Goal: Register for event/course

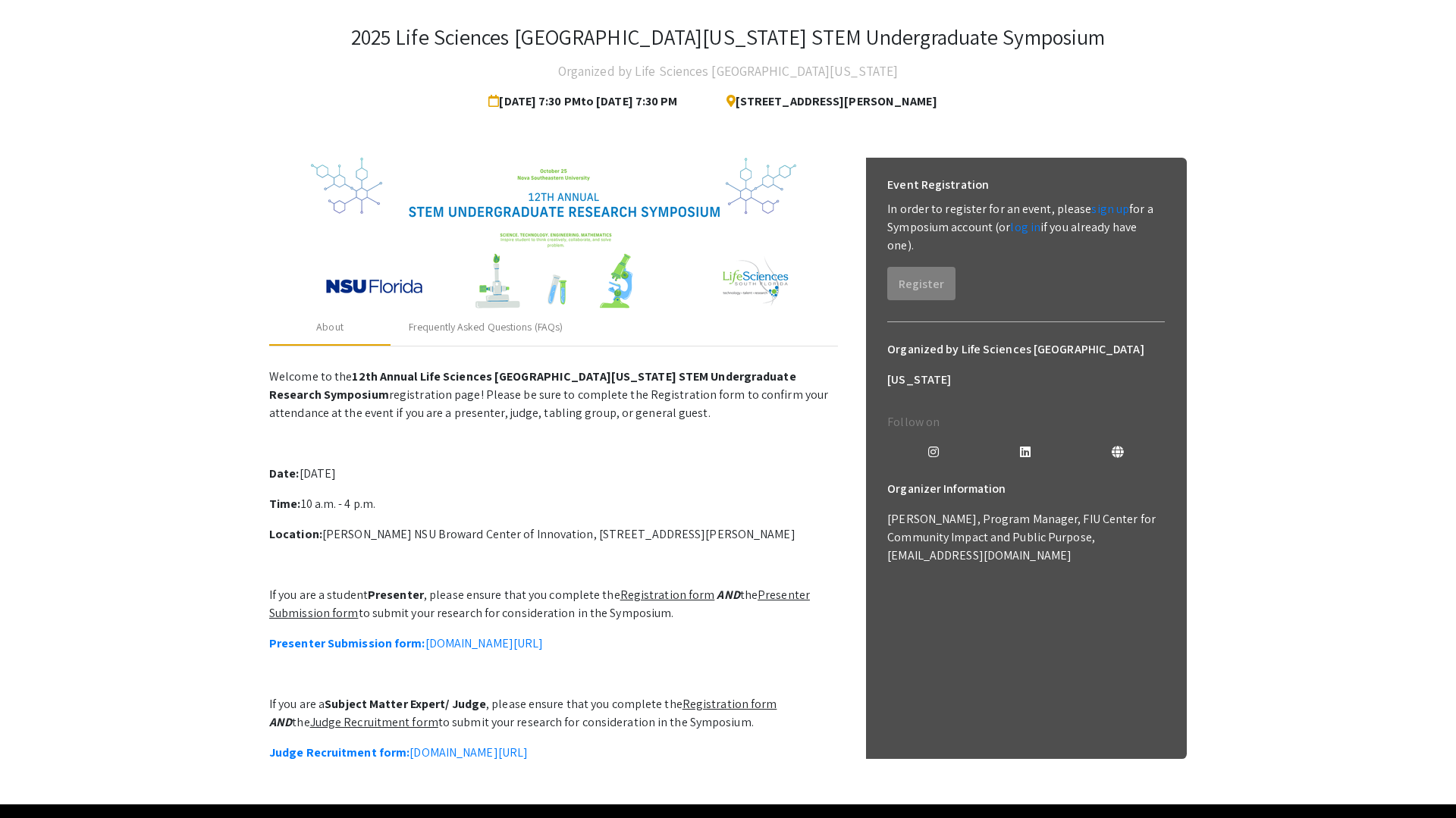
scroll to position [139, 0]
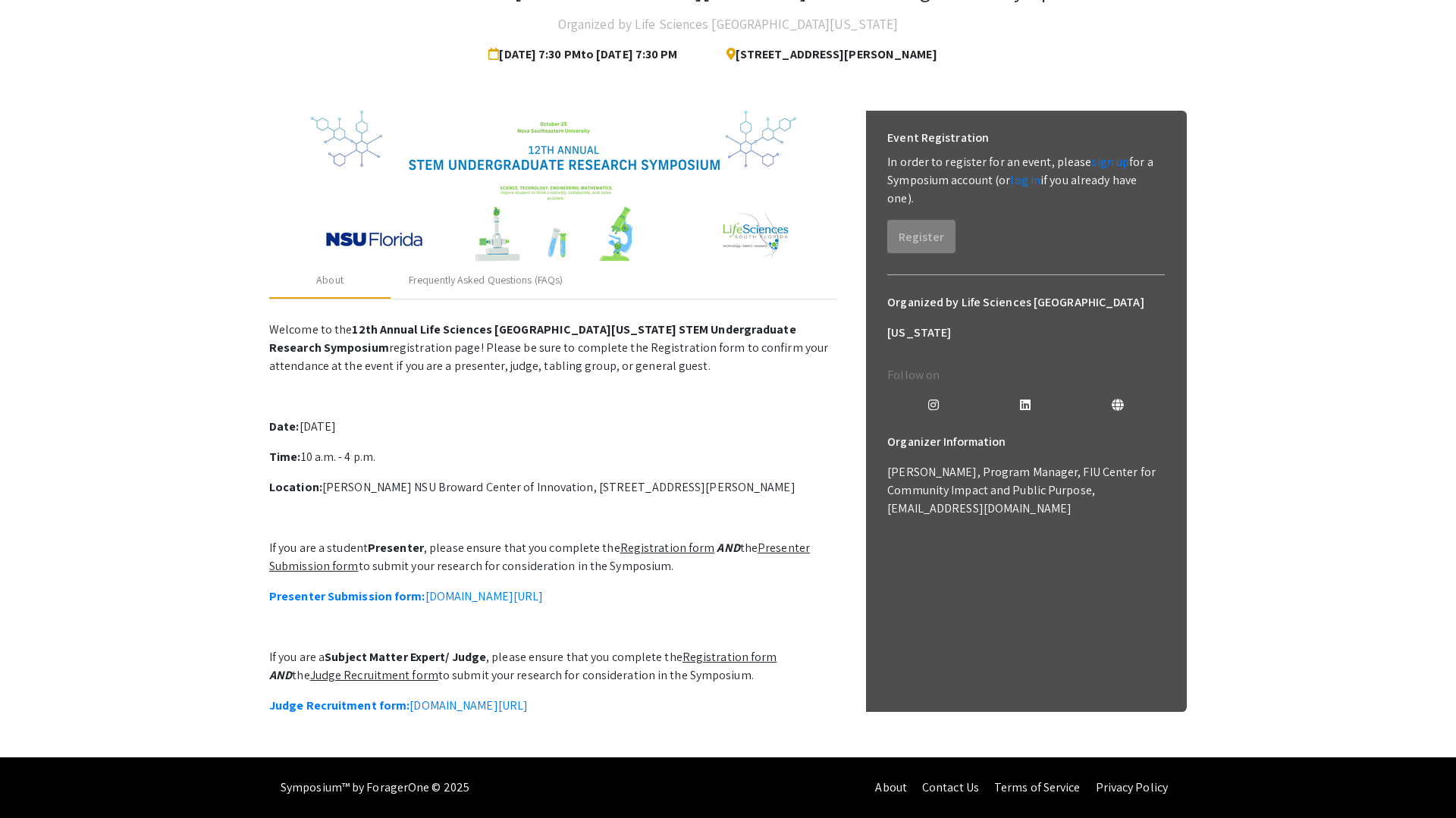
drag, startPoint x: 383, startPoint y: 520, endPoint x: 677, endPoint y: 551, distance: 295.6
click at [677, 551] on p "If you are a student Presenter , please ensure that you complete the Registrati…" at bounding box center [554, 557] width 569 height 37
click at [543, 588] on link "Presenter Submission form: [DOMAIN_NAME][URL]" at bounding box center [406, 596] width 274 height 16
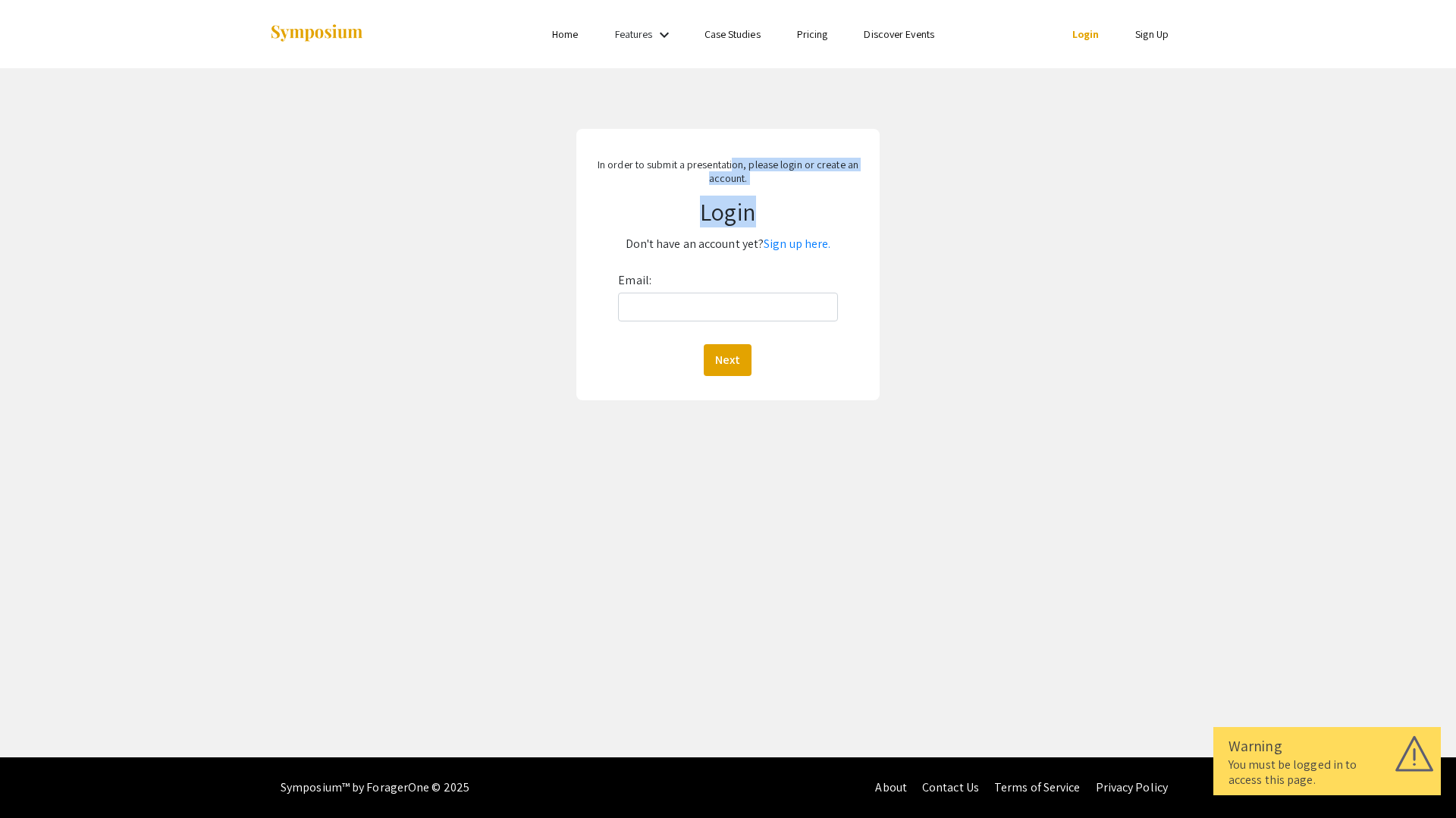
drag, startPoint x: 732, startPoint y: 164, endPoint x: 769, endPoint y: 197, distance: 49.6
click at [770, 197] on div "In order to submit a presentation, please login or create an account. Login Don…" at bounding box center [727, 265] width 303 height 272
click at [769, 197] on h1 "Login" at bounding box center [727, 211] width 275 height 29
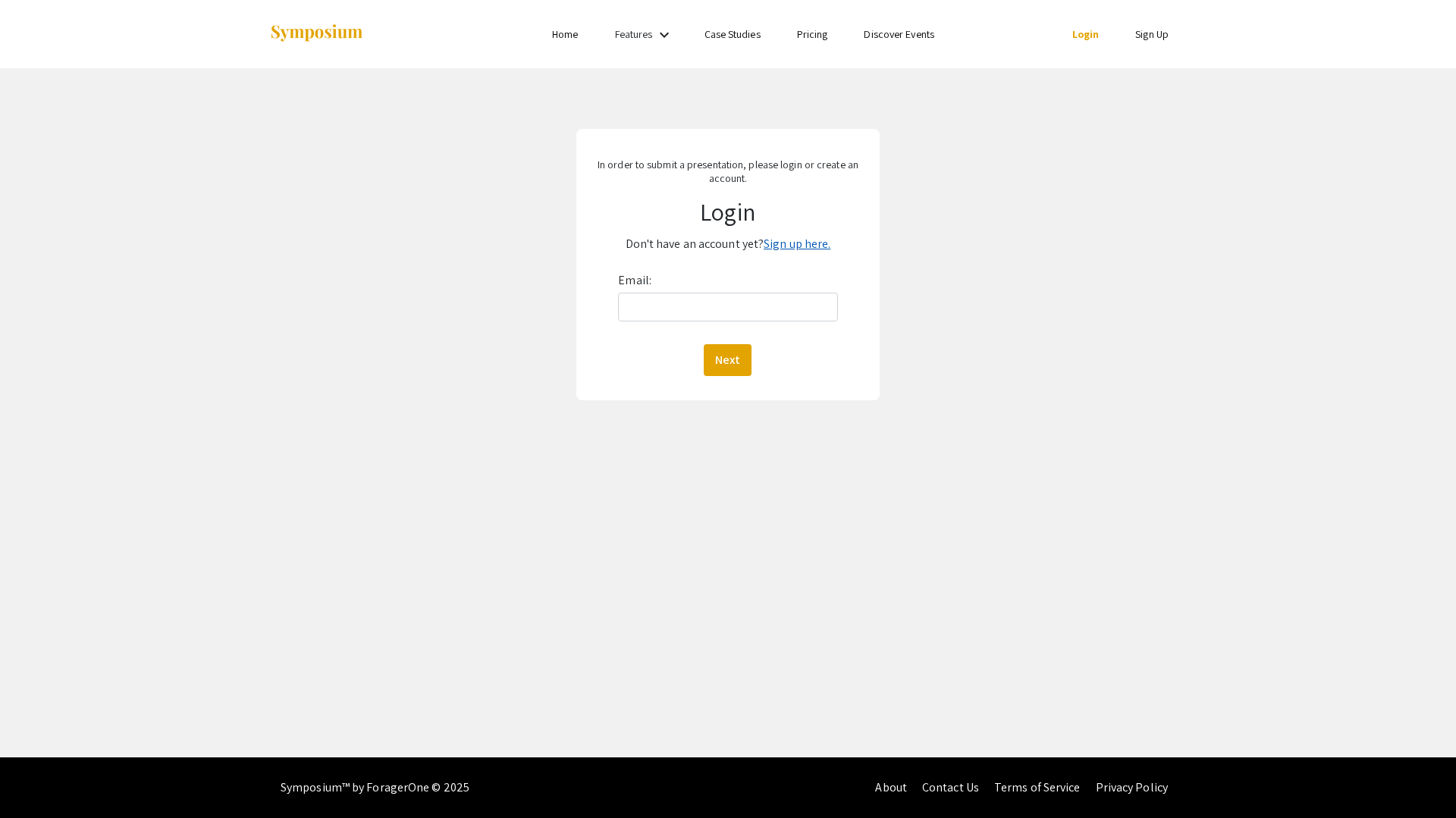
click at [795, 247] on link "Sign up here." at bounding box center [797, 244] width 67 height 16
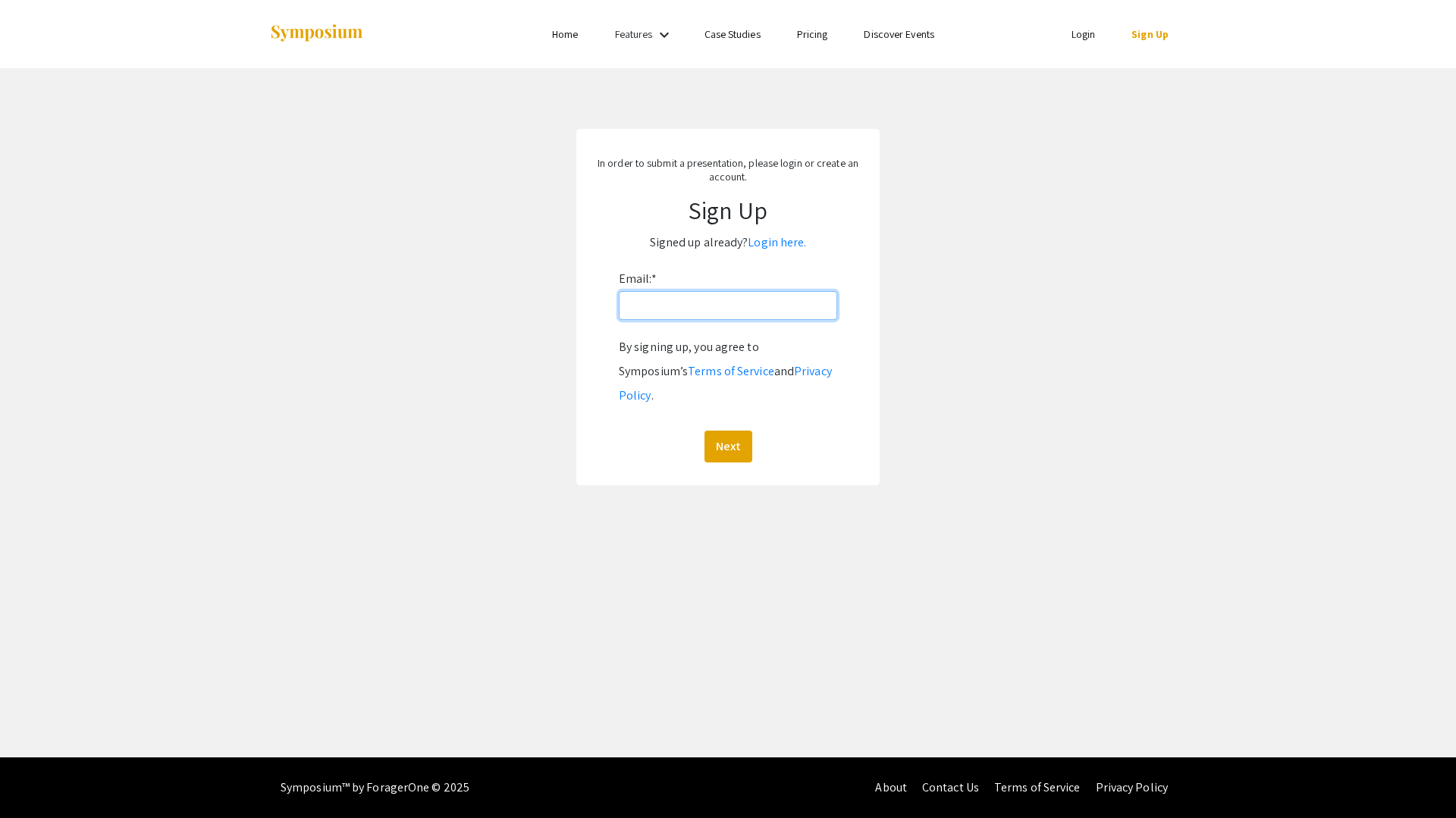
click at [777, 308] on input "Email: *" at bounding box center [728, 306] width 218 height 29
type input "[EMAIL_ADDRESS][DOMAIN_NAME]"
click at [747, 434] on button "Next" at bounding box center [728, 447] width 47 height 32
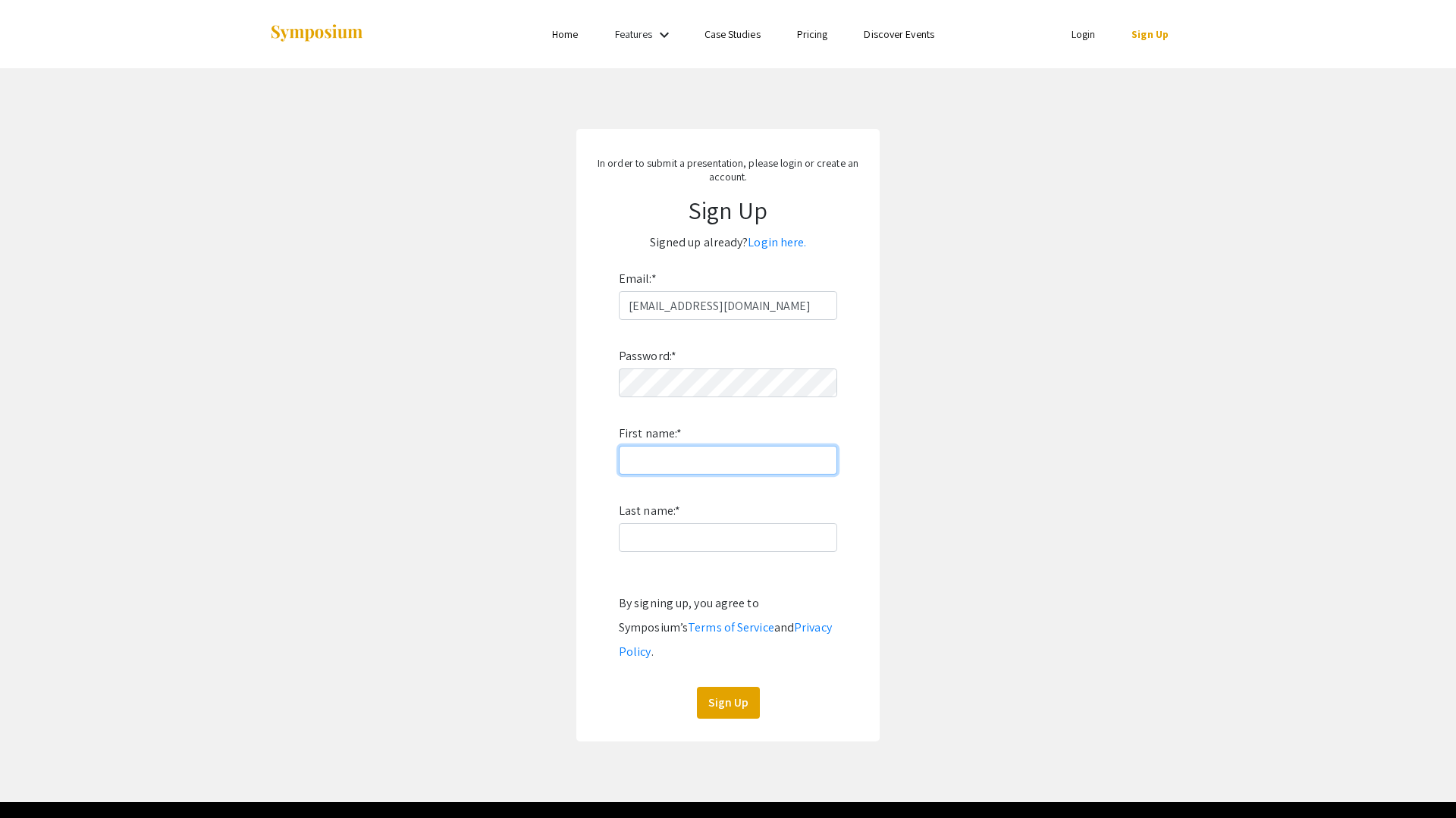
click at [735, 472] on input "First name: *" at bounding box center [728, 460] width 218 height 29
type input "[PERSON_NAME]"
type input "Kothuru"
click at [801, 461] on input "[PERSON_NAME]" at bounding box center [728, 460] width 218 height 29
type input "[PERSON_NAME]"
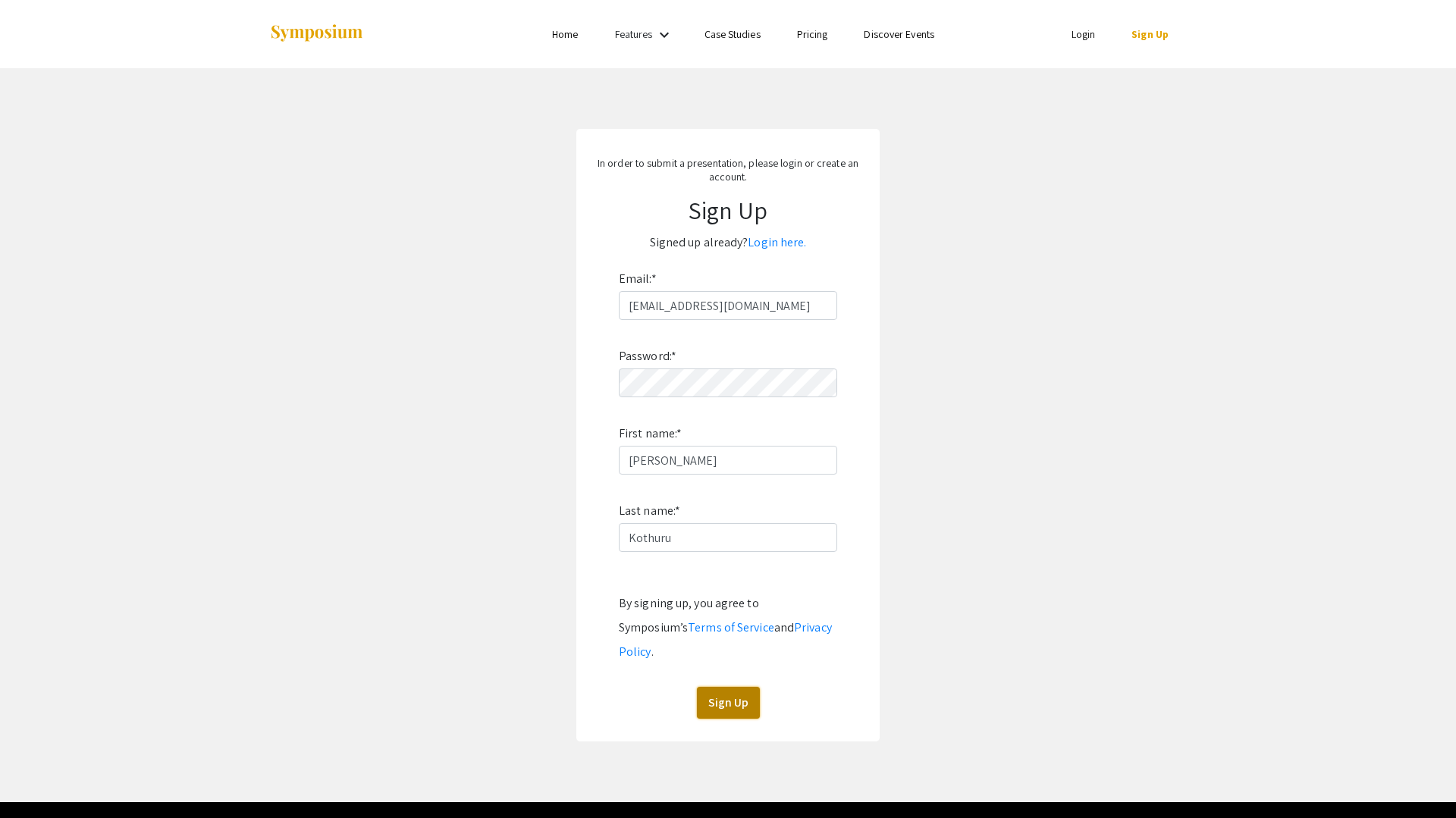
click at [730, 687] on button "Sign Up" at bounding box center [728, 703] width 63 height 32
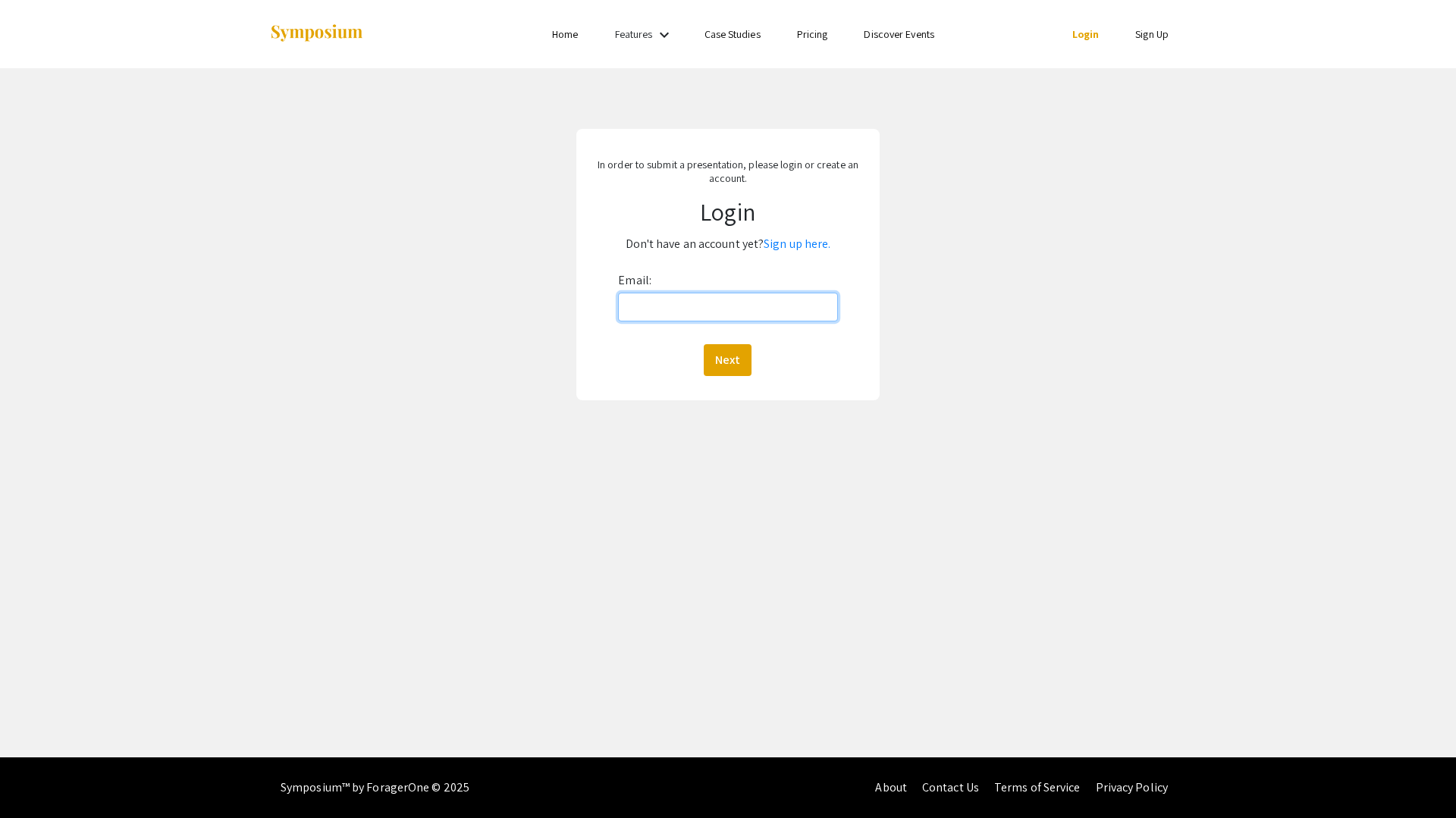
click at [692, 303] on input "Email:" at bounding box center [727, 307] width 219 height 29
type input "sk1816@mynsu.nova.edu"
click at [724, 361] on button "Next" at bounding box center [727, 360] width 47 height 32
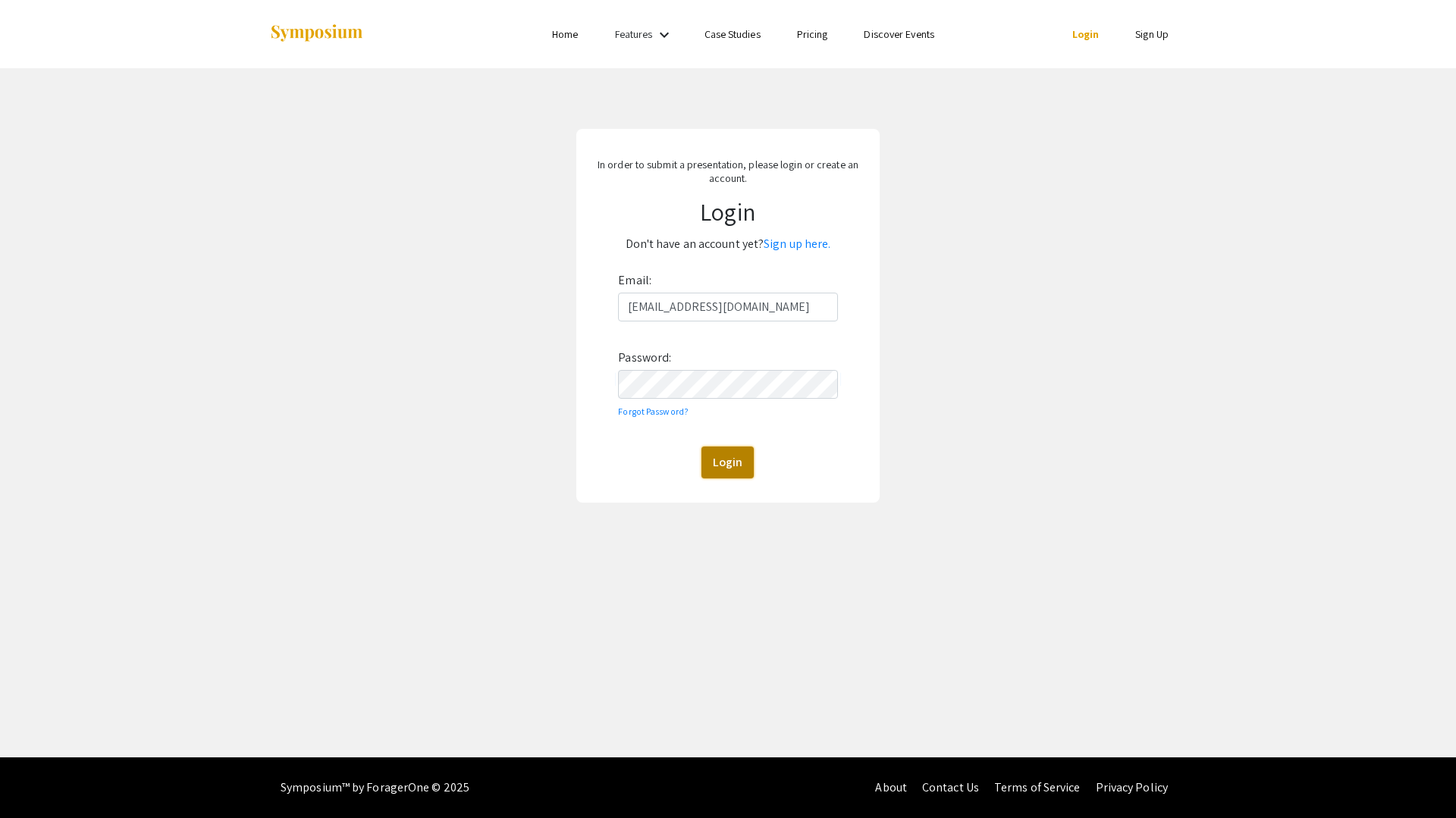
click at [737, 451] on button "Login" at bounding box center [727, 462] width 53 height 32
